Goal: Task Accomplishment & Management: Manage account settings

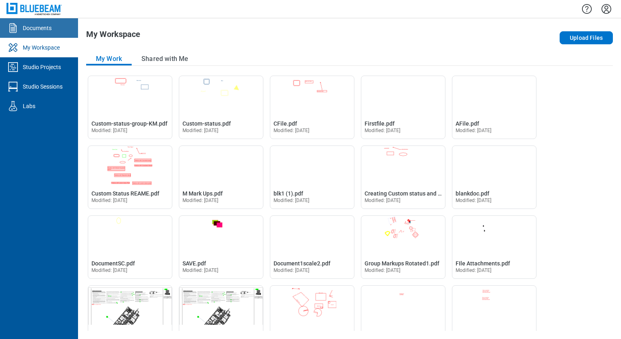
click at [40, 32] on link "Documents" at bounding box center [39, 28] width 78 height 20
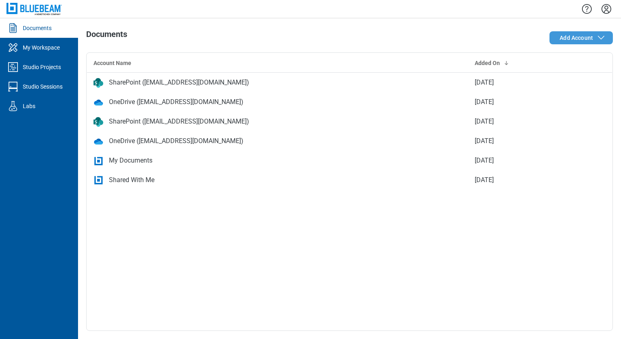
click at [576, 35] on span "Add Account" at bounding box center [576, 38] width 33 height 8
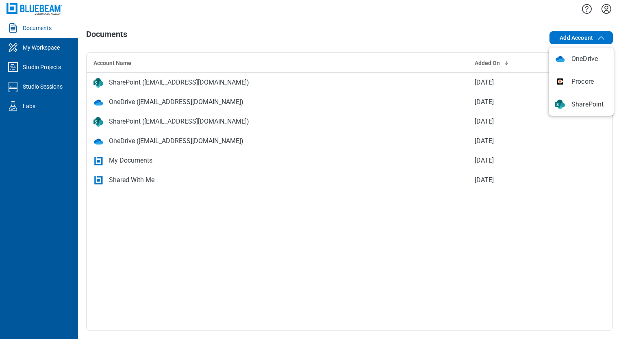
click at [451, 43] on div "Add Account" at bounding box center [507, 38] width 211 height 16
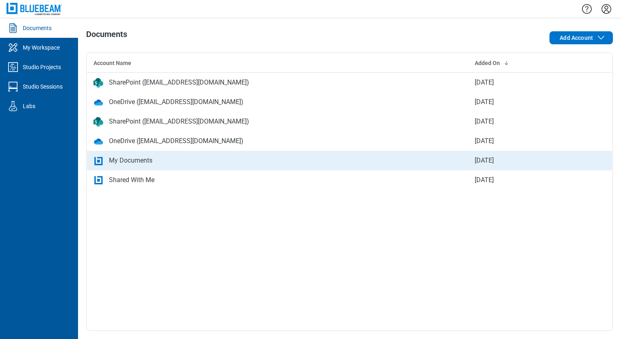
click at [133, 163] on div "My Documents" at bounding box center [130, 161] width 43 height 10
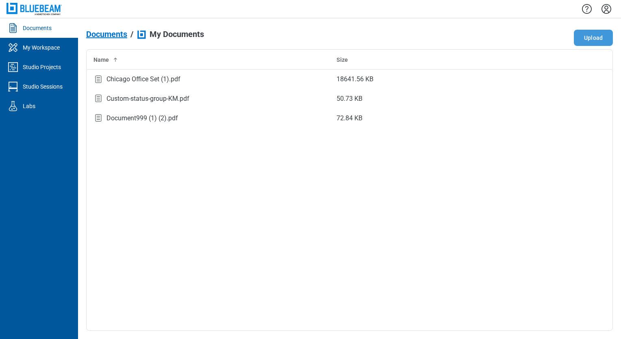
click at [577, 41] on button "Upload" at bounding box center [593, 38] width 39 height 16
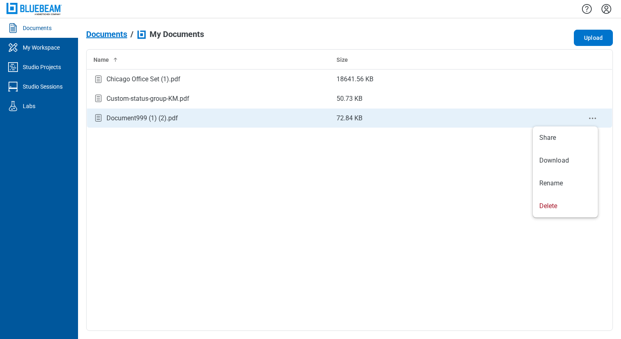
click at [595, 119] on icon "context-menu" at bounding box center [593, 118] width 10 height 10
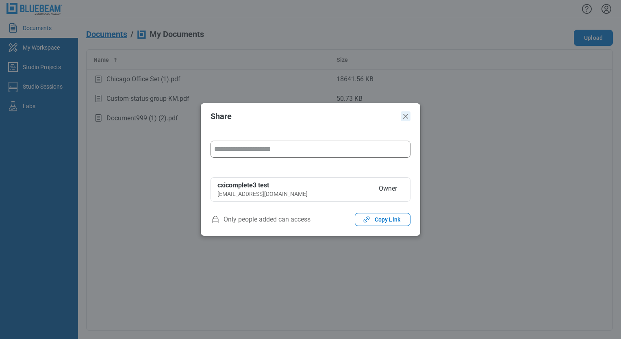
click at [404, 117] on icon "Close" at bounding box center [406, 116] width 10 height 10
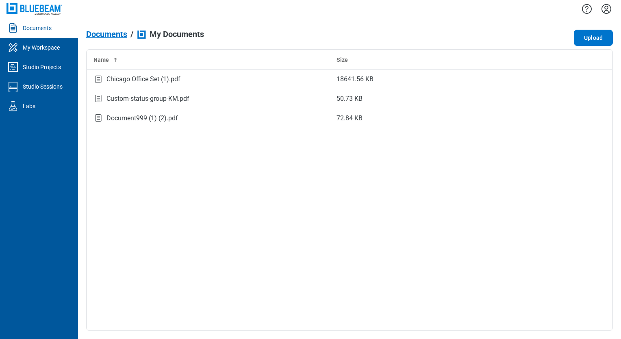
click at [113, 35] on span "Documents" at bounding box center [106, 34] width 41 height 9
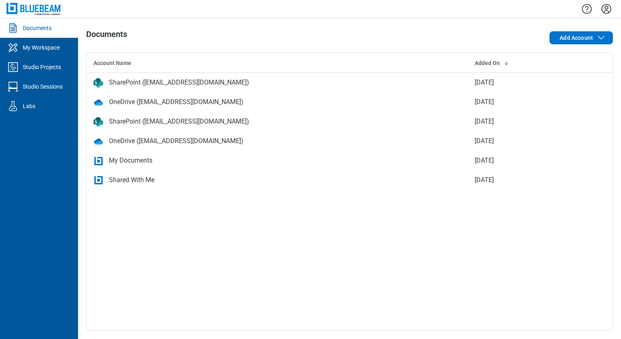
click at [144, 174] on td "Shared With Me" at bounding box center [277, 180] width 381 height 20
